Goal: Task Accomplishment & Management: Manage account settings

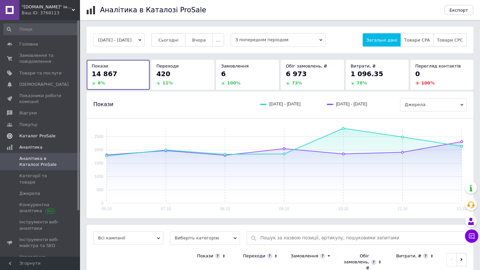
click at [31, 133] on span "Каталог ProSale" at bounding box center [37, 136] width 36 height 6
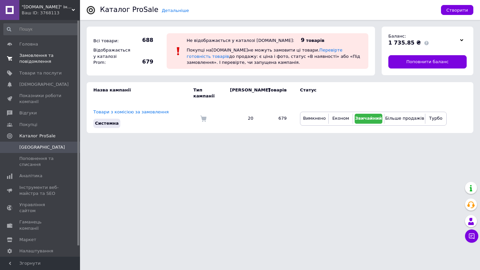
click at [10, 65] on link "Замовлення та повідомлення 0 0" at bounding box center [41, 58] width 82 height 17
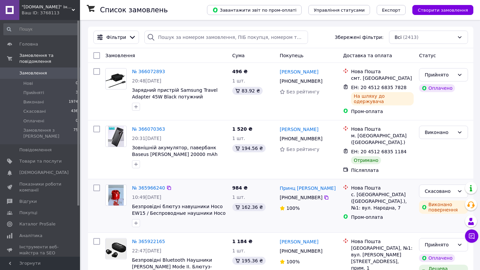
scroll to position [88, 0]
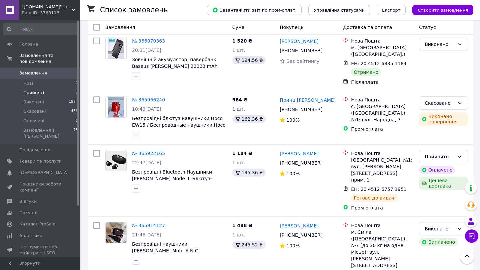
click at [45, 94] on li "Прийняті 3" at bounding box center [41, 92] width 82 height 9
